Goal: Transaction & Acquisition: Purchase product/service

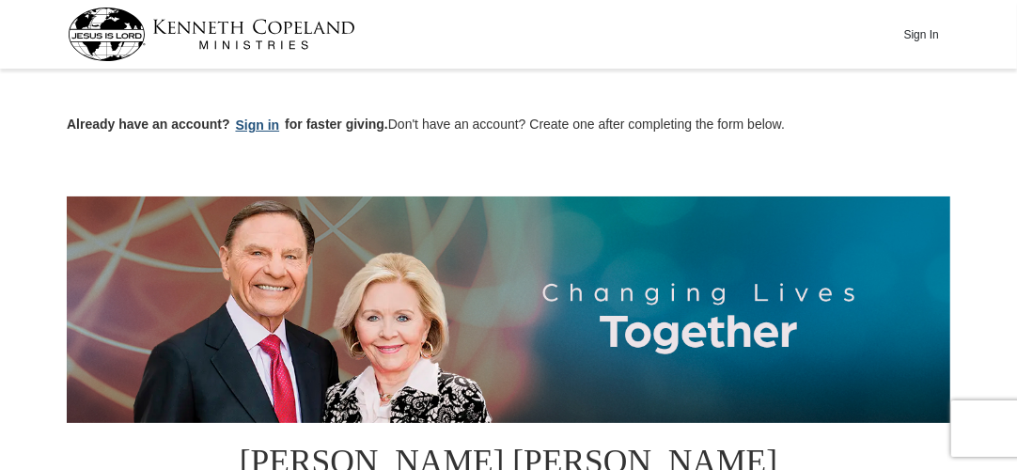
click at [257, 126] on button "Sign in" at bounding box center [257, 126] width 55 height 22
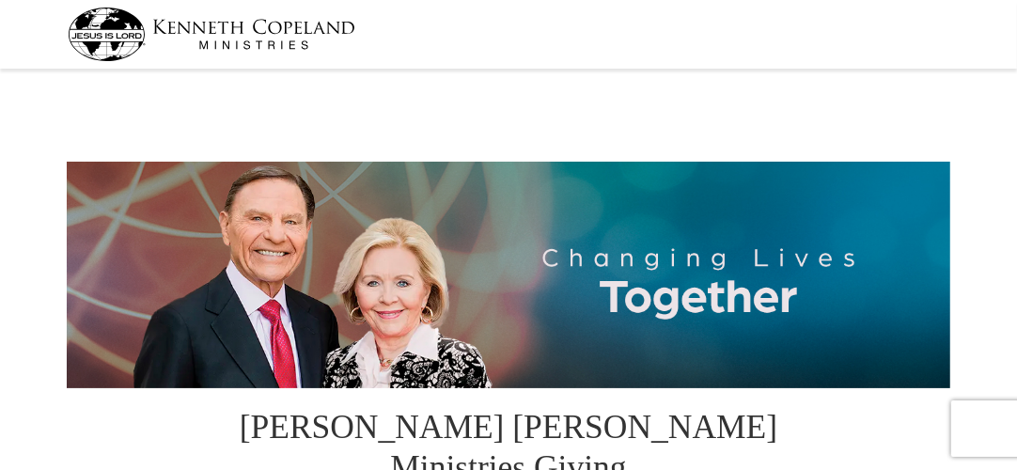
select select "NC"
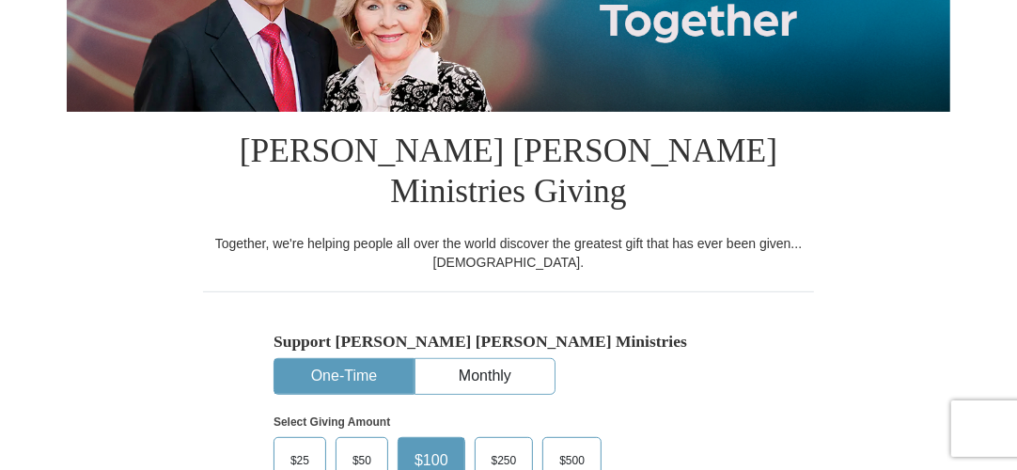
scroll to position [282, 0]
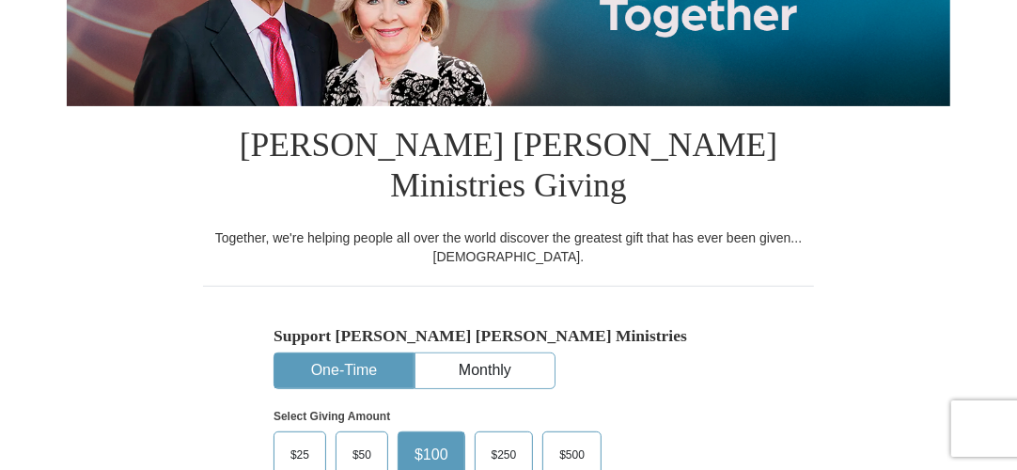
click at [331, 353] on button "One-Time" at bounding box center [343, 370] width 139 height 35
click at [358, 441] on span "$50" at bounding box center [362, 455] width 38 height 28
click at [0, 0] on input "$50" at bounding box center [0, 0] width 0 height 0
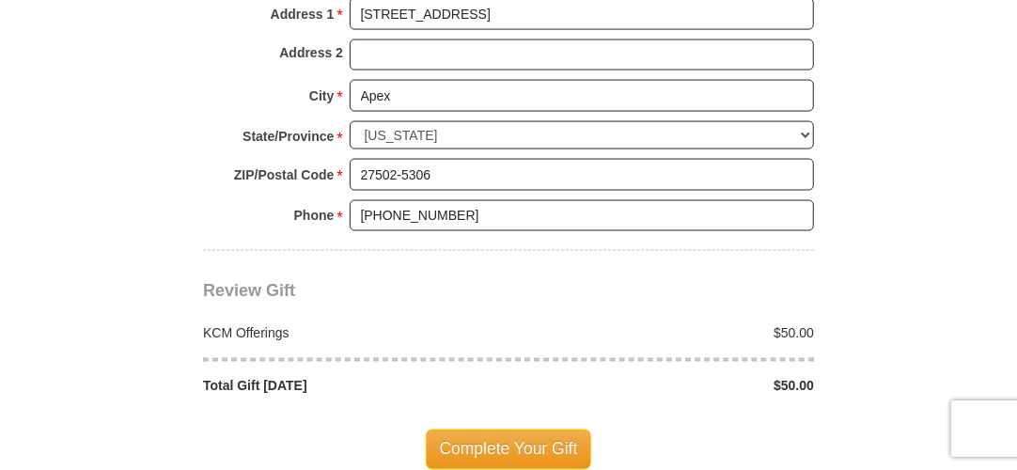
scroll to position [1597, 0]
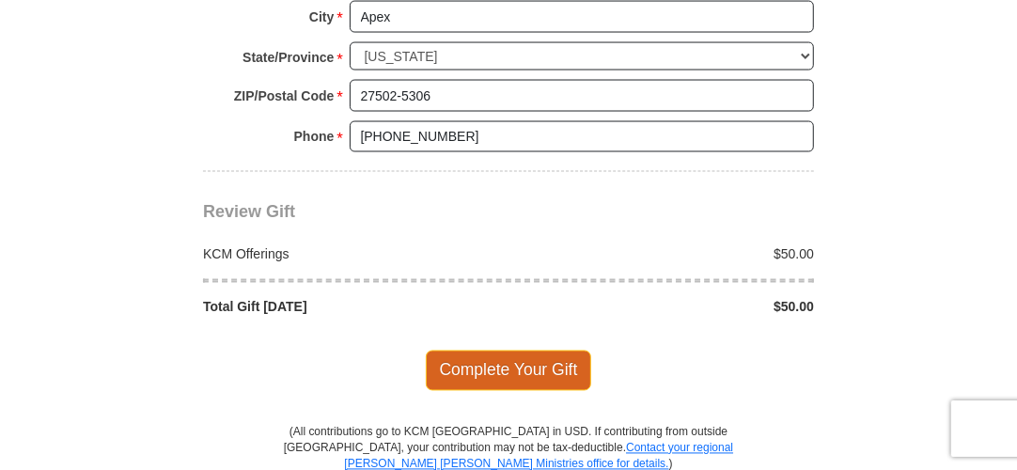
click at [501, 350] on span "Complete Your Gift" at bounding box center [509, 369] width 166 height 39
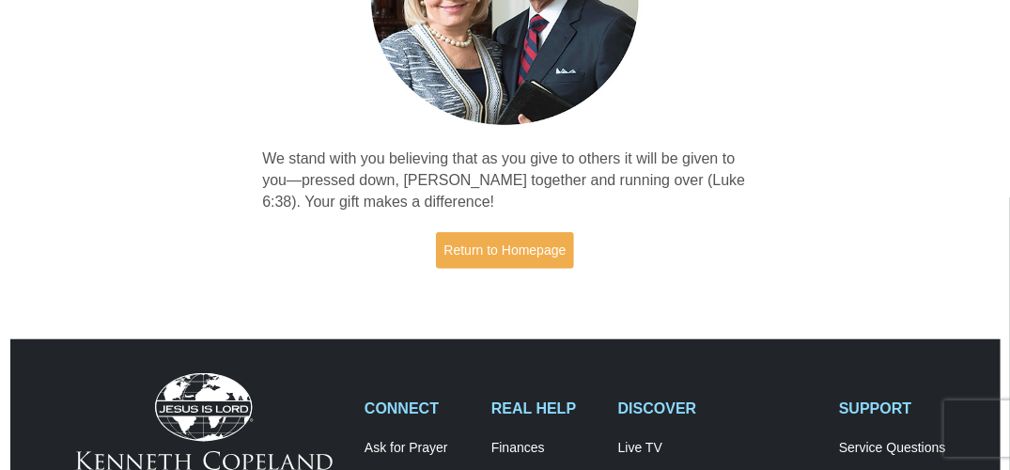
scroll to position [282, 0]
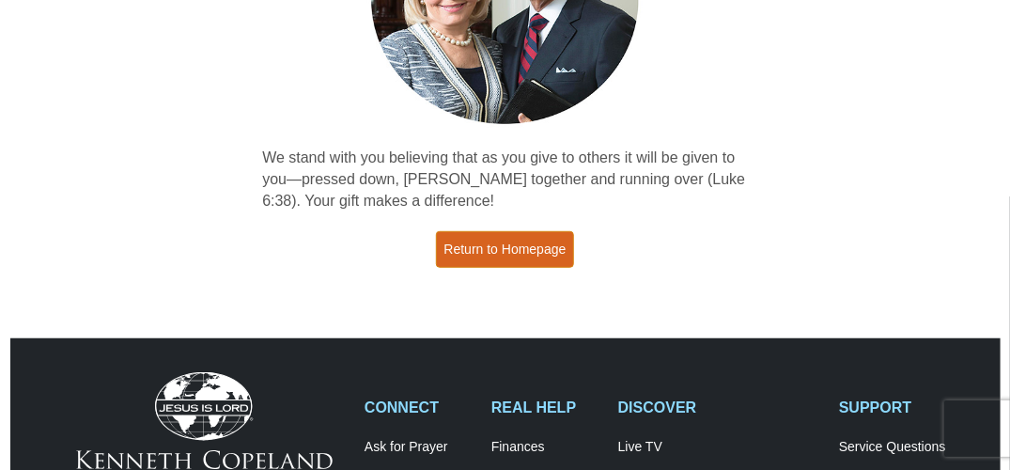
click at [481, 248] on link "Return to Homepage" at bounding box center [505, 249] width 139 height 37
